Goal: Task Accomplishment & Management: Manage account settings

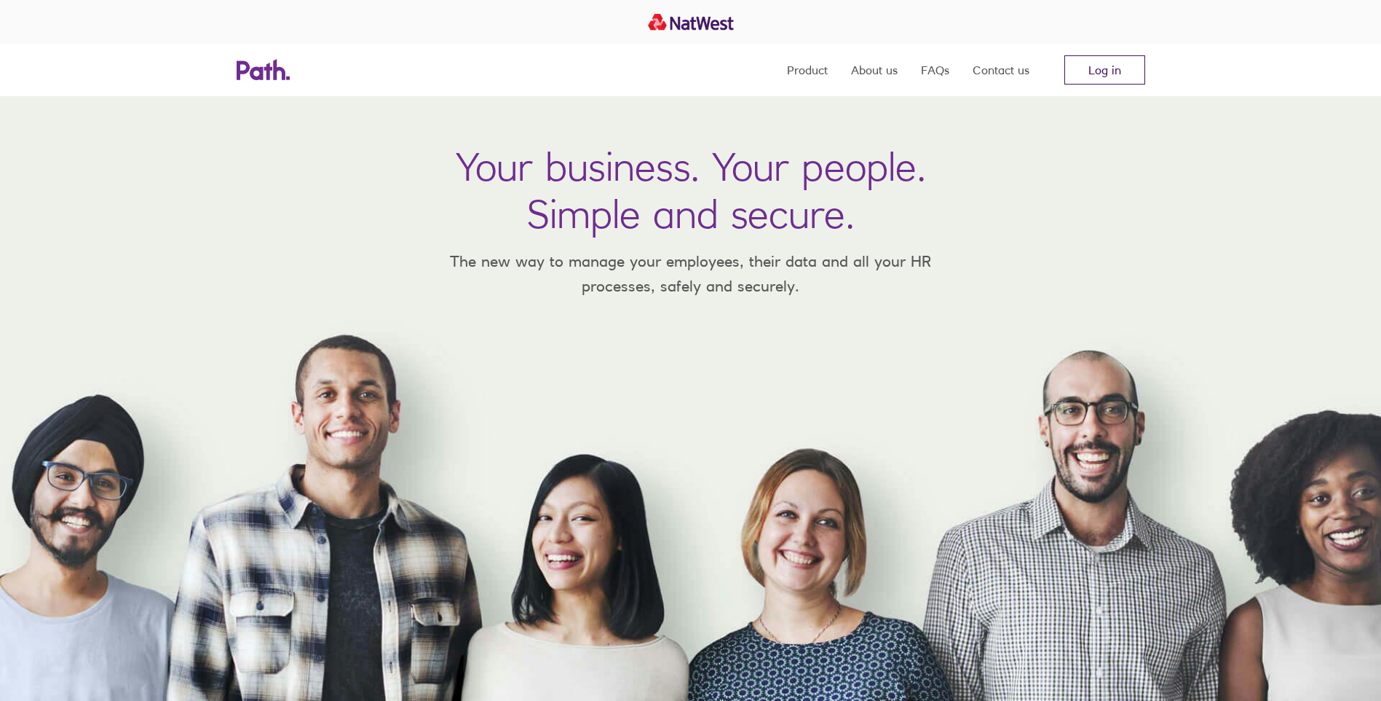
click at [1112, 72] on link "Log in" at bounding box center [1105, 69] width 81 height 29
click at [1099, 72] on link "Log in" at bounding box center [1105, 69] width 81 height 29
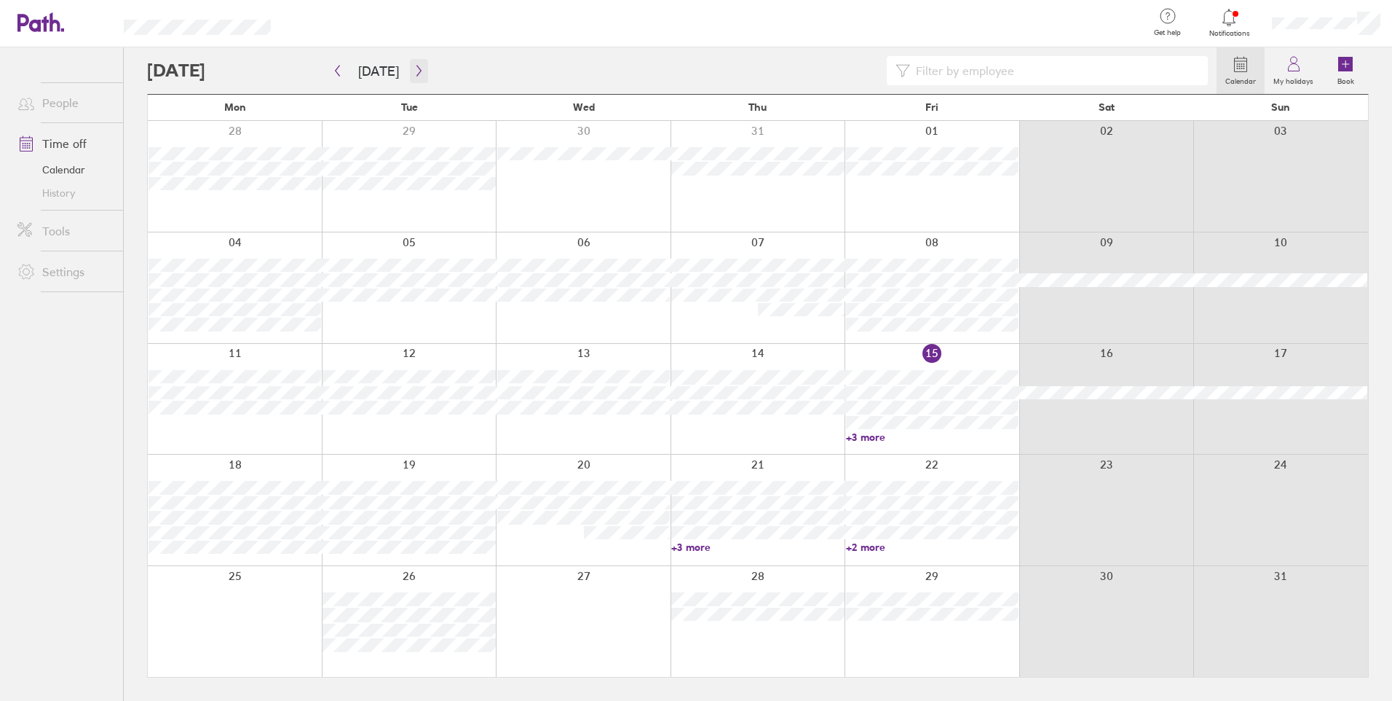
click at [414, 68] on icon "button" at bounding box center [419, 71] width 11 height 12
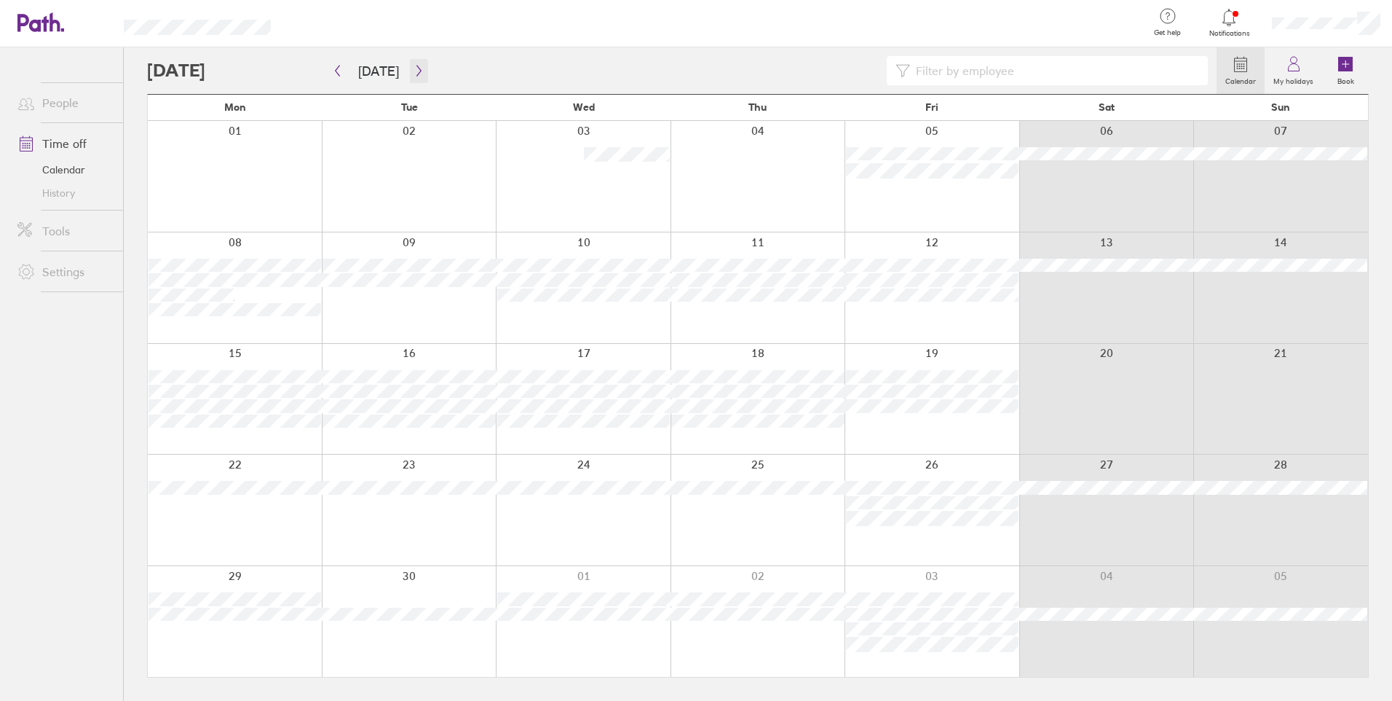
click at [414, 70] on icon "button" at bounding box center [419, 71] width 11 height 12
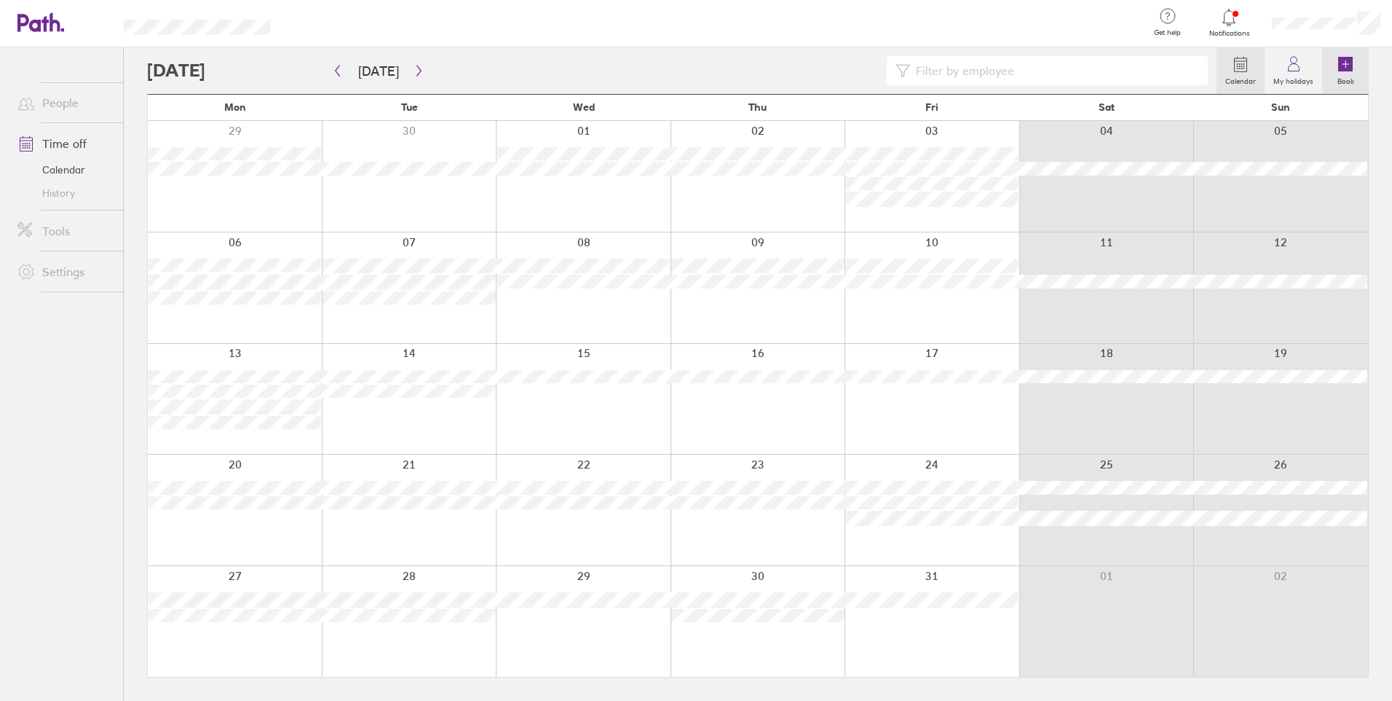
click at [1343, 65] on icon at bounding box center [1345, 64] width 15 height 15
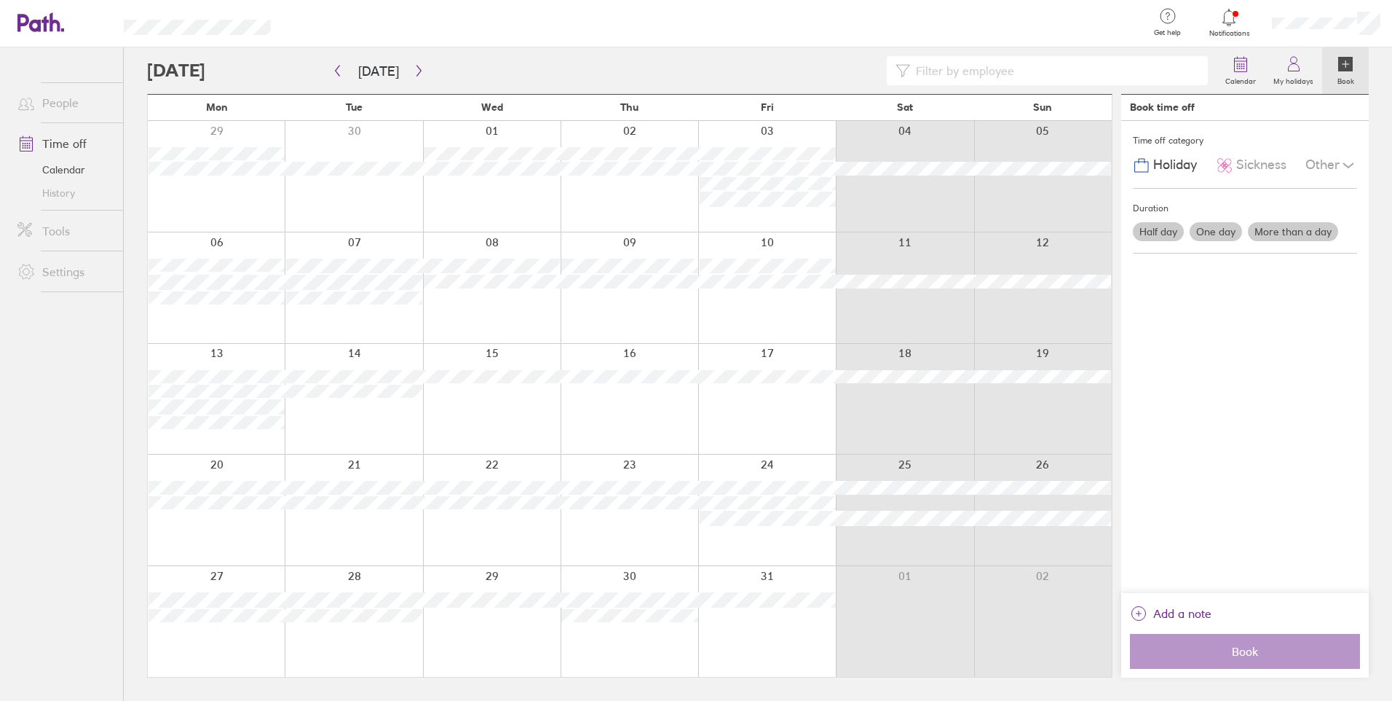
click at [1275, 233] on label "More than a day" at bounding box center [1293, 231] width 90 height 19
click at [0, 0] on input "More than a day" at bounding box center [0, 0] width 0 height 0
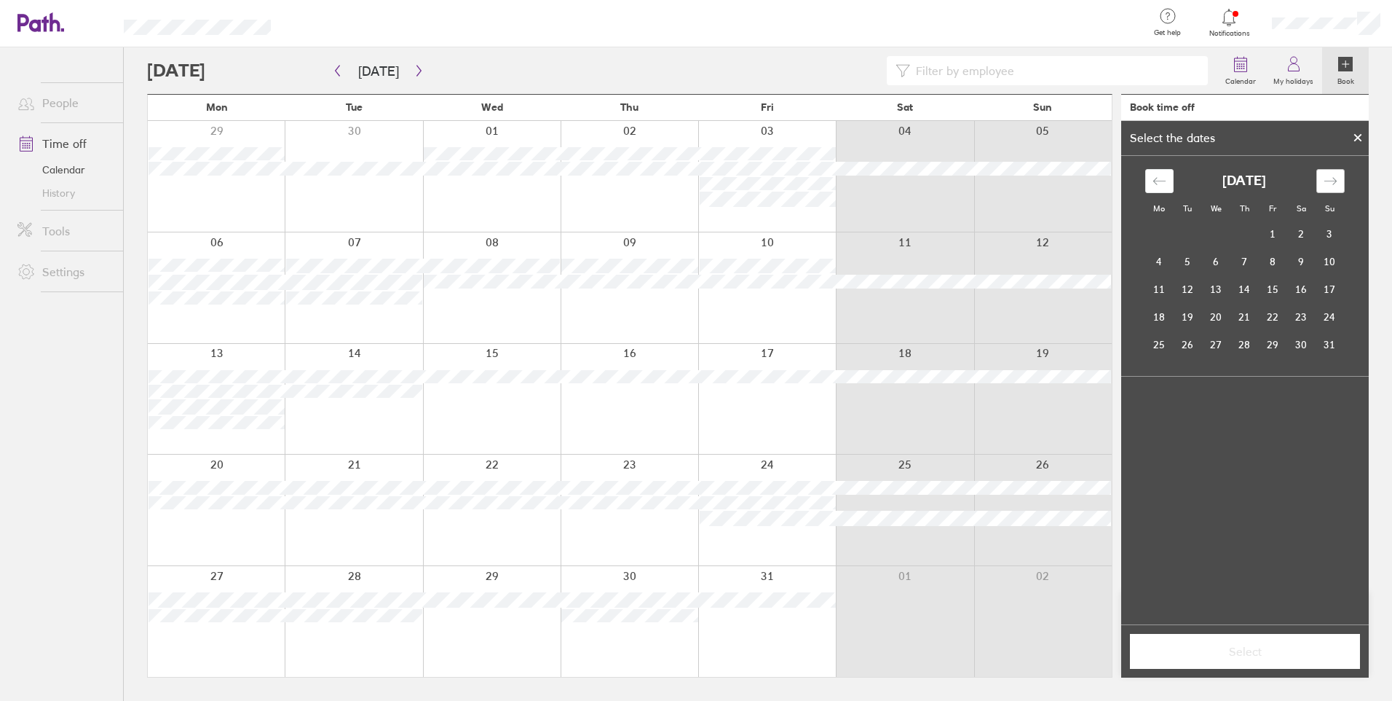
click at [1335, 175] on icon "Move forward to switch to the next month." at bounding box center [1331, 181] width 14 height 14
click at [1247, 232] on td "2" at bounding box center [1245, 235] width 28 height 28
click at [1268, 230] on td "3" at bounding box center [1273, 234] width 28 height 28
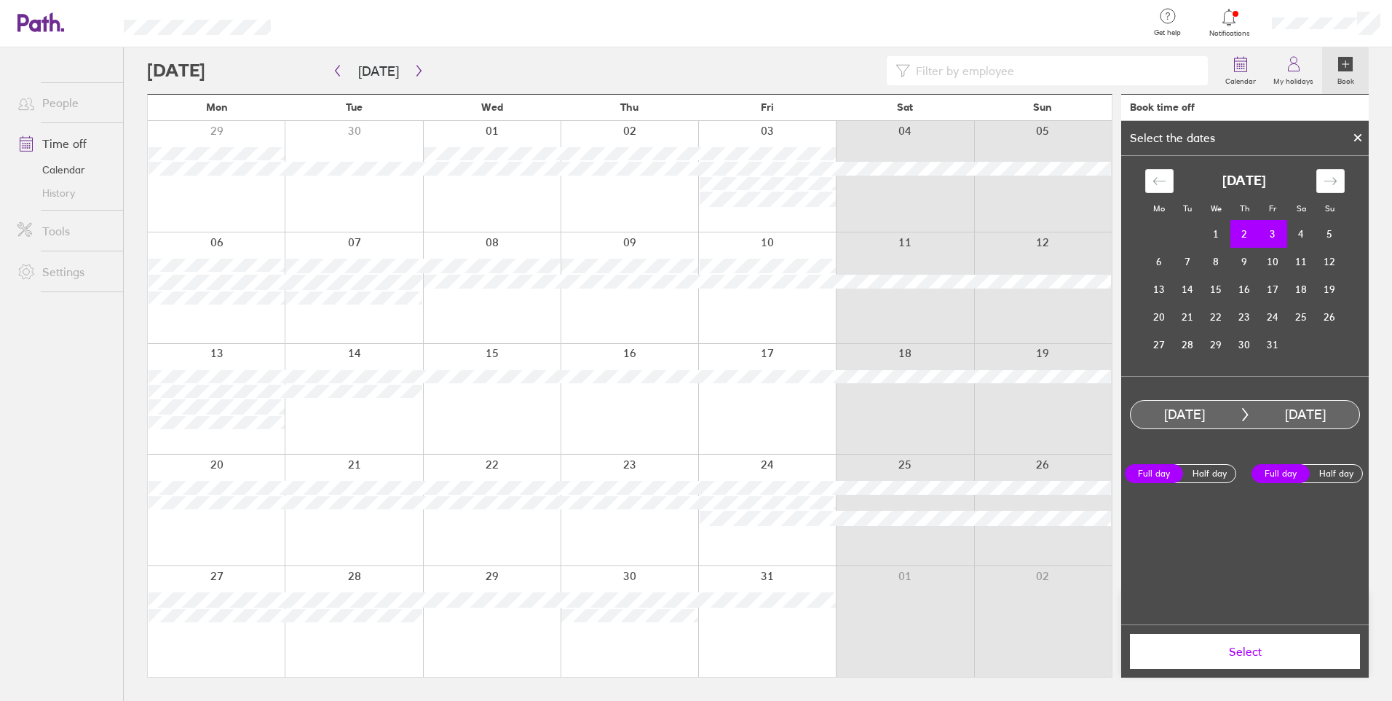
click at [1250, 641] on button "Select" at bounding box center [1245, 651] width 230 height 35
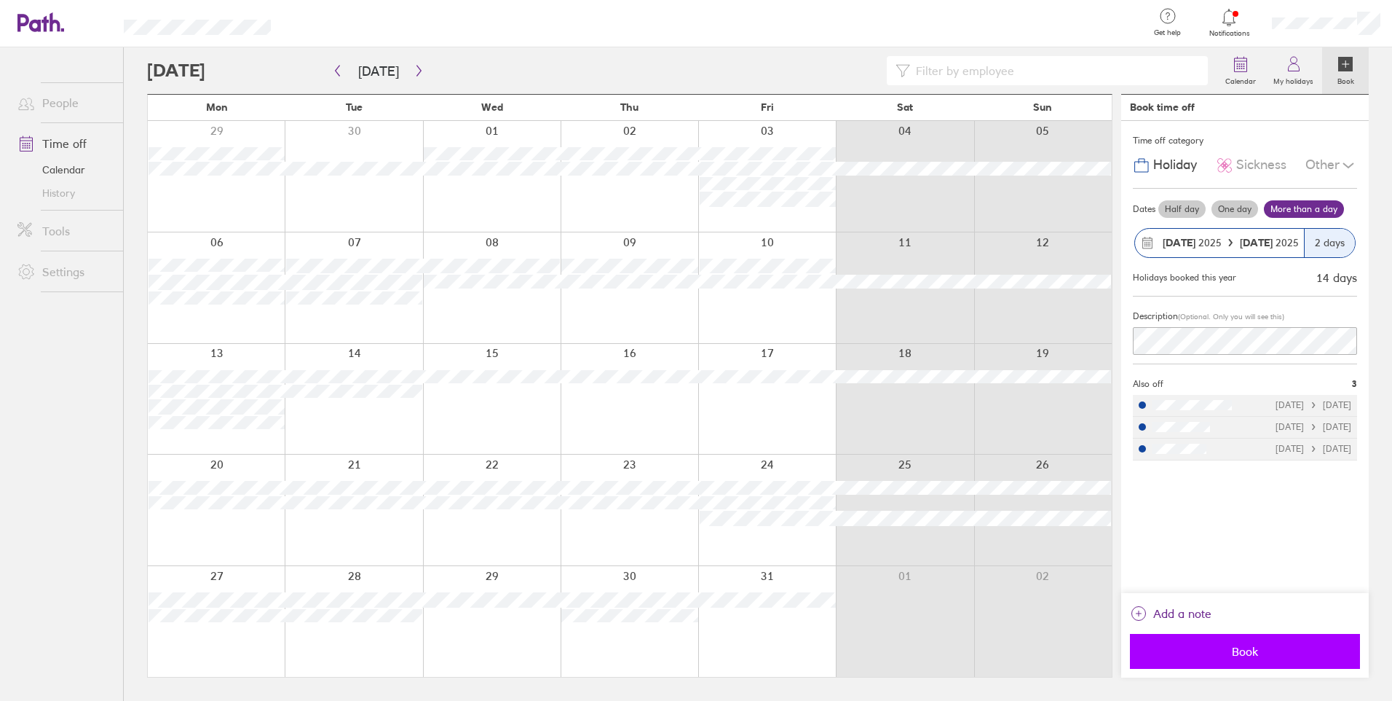
click at [1245, 653] on span "Book" at bounding box center [1245, 650] width 210 height 13
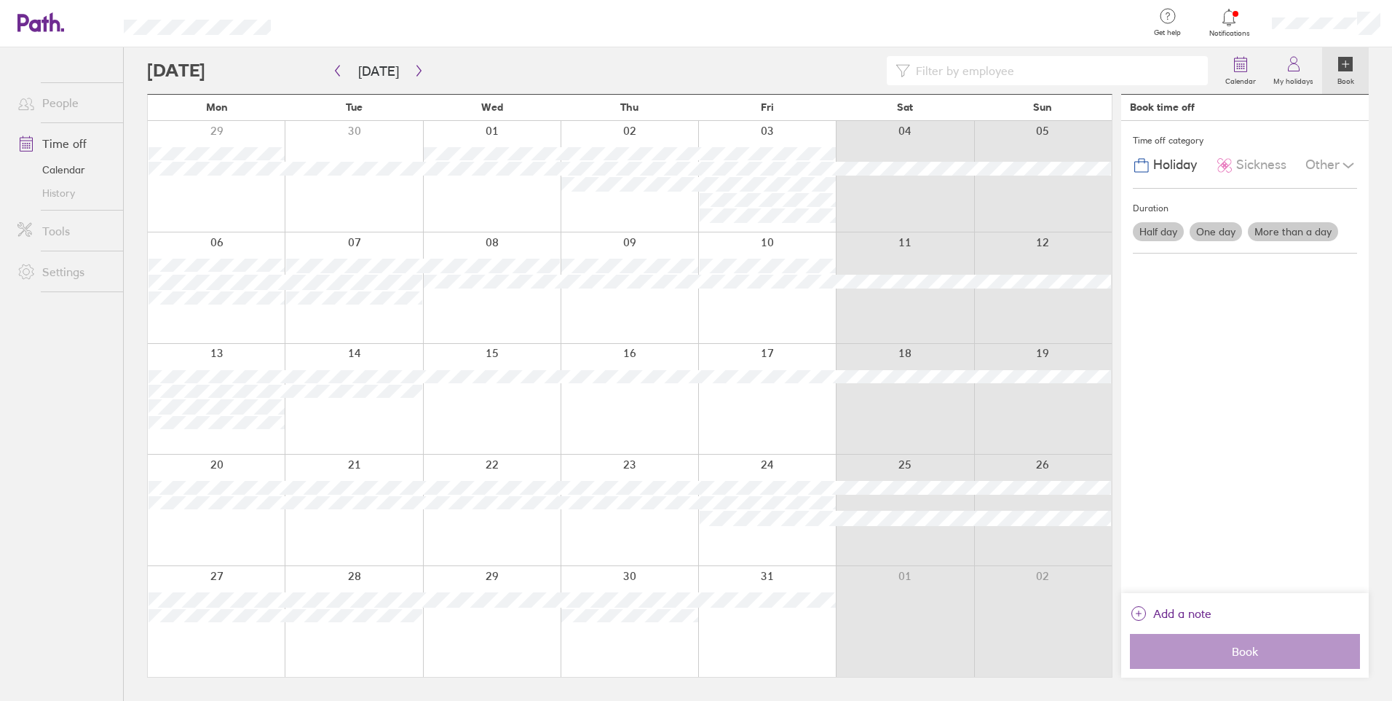
click at [1298, 230] on label "More than a day" at bounding box center [1293, 231] width 90 height 19
click at [0, 0] on input "More than a day" at bounding box center [0, 0] width 0 height 0
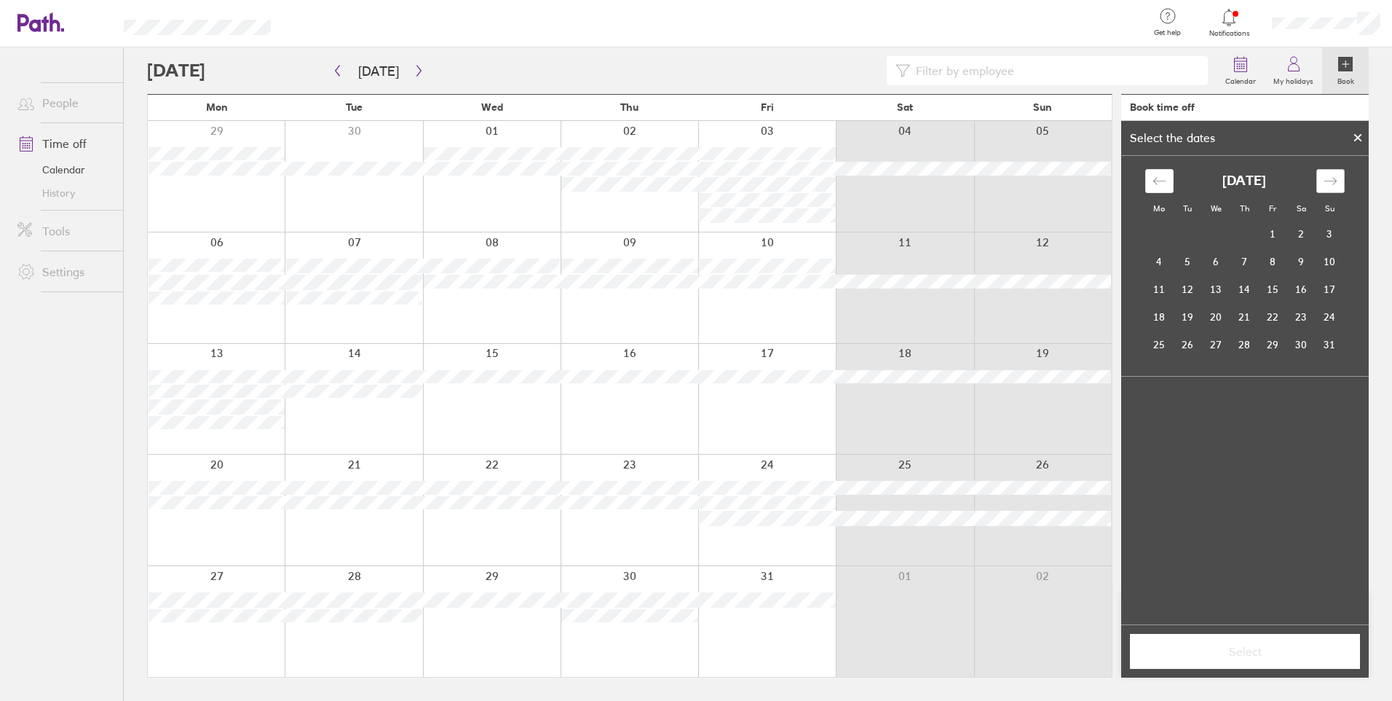
click at [1331, 181] on icon "Move forward to switch to the next month." at bounding box center [1330, 180] width 12 height 7
click at [1160, 266] on td "6" at bounding box center [1159, 262] width 28 height 28
click at [1277, 261] on td "10" at bounding box center [1273, 262] width 28 height 28
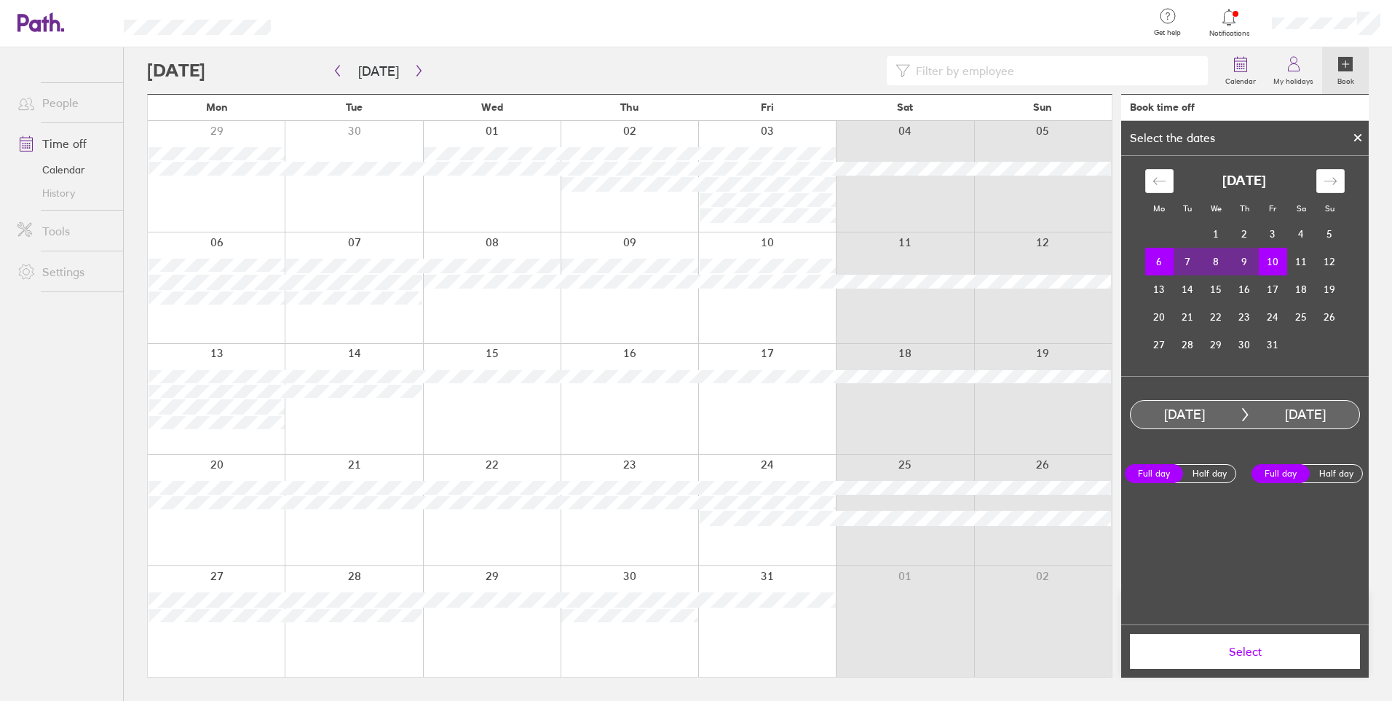
click at [1268, 654] on span "Select" at bounding box center [1245, 650] width 210 height 13
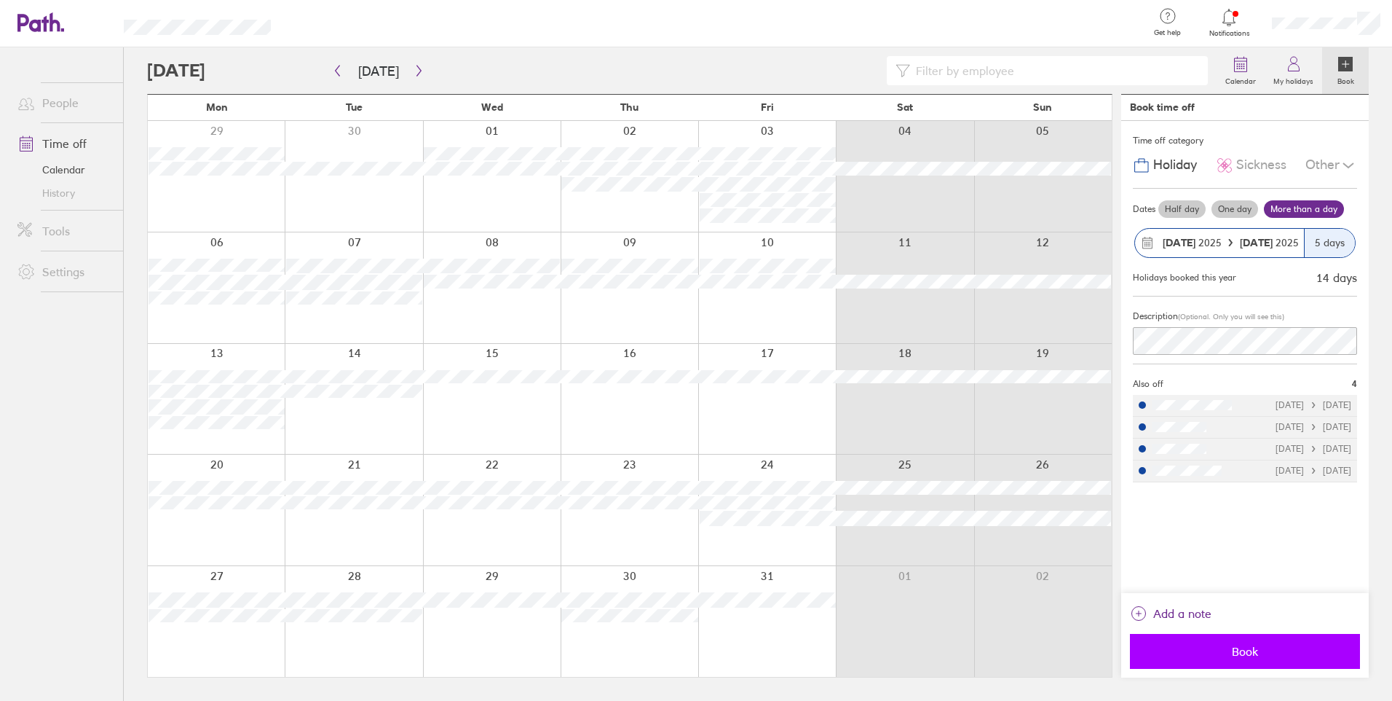
click at [1257, 642] on button "Book" at bounding box center [1245, 651] width 230 height 35
